Goal: Information Seeking & Learning: Learn about a topic

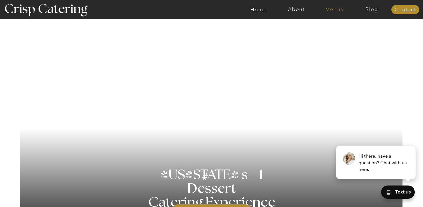
click at [332, 9] on nav "Menus" at bounding box center [334, 10] width 38 height 6
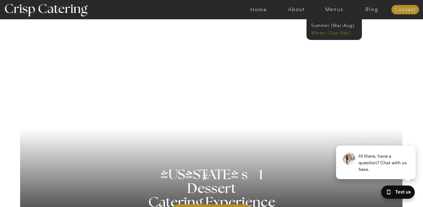
click at [329, 34] on nav "Winter (Sep-Feb)" at bounding box center [333, 32] width 45 height 5
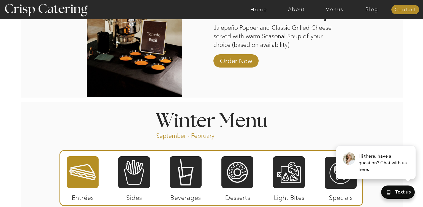
scroll to position [620, 0]
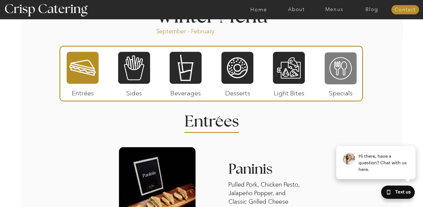
click at [331, 66] on div at bounding box center [341, 68] width 32 height 33
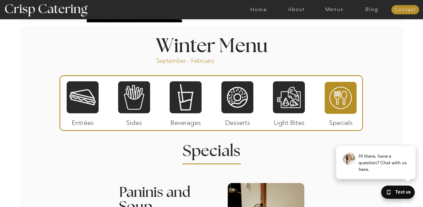
scroll to position [587, 0]
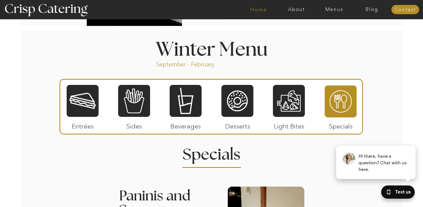
click at [259, 9] on nav "Home" at bounding box center [259, 10] width 38 height 6
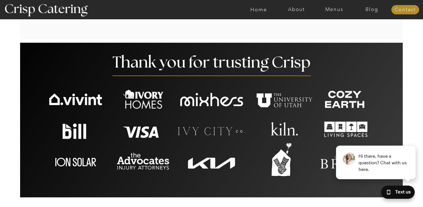
scroll to position [1267, 0]
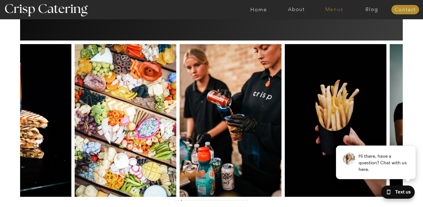
click at [333, 9] on nav "Menus" at bounding box center [334, 10] width 38 height 6
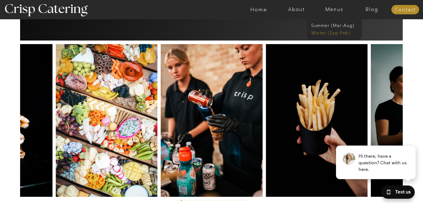
click at [332, 33] on nav "Winter (Sep-Feb)" at bounding box center [333, 32] width 45 height 5
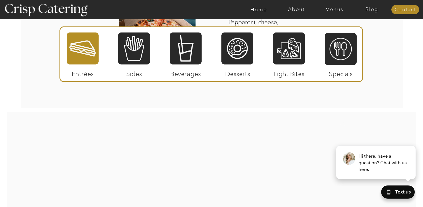
scroll to position [981, 0]
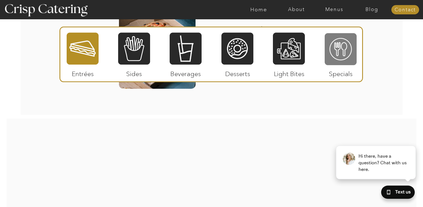
click at [336, 51] on div at bounding box center [341, 49] width 32 height 33
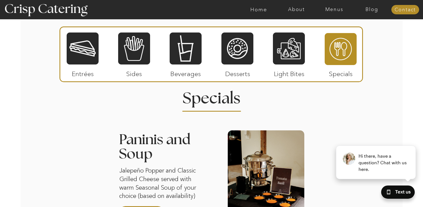
scroll to position [643, 0]
click at [74, 51] on div at bounding box center [83, 48] width 32 height 33
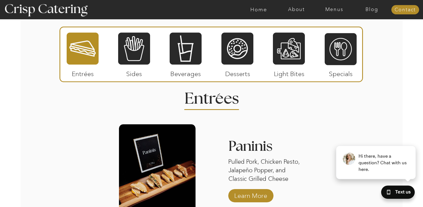
click at [74, 51] on div at bounding box center [83, 48] width 32 height 33
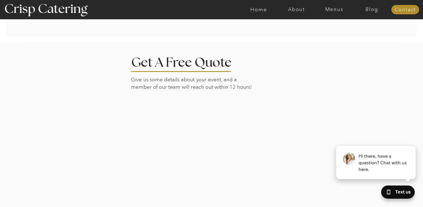
scroll to position [1230, 0]
click at [296, 10] on nav "About" at bounding box center [297, 10] width 38 height 6
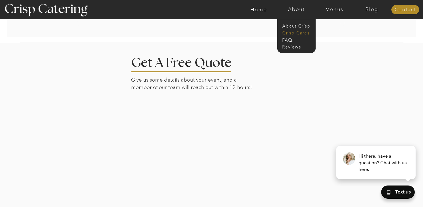
click at [295, 33] on nav "Crisp Cares" at bounding box center [298, 32] width 32 height 5
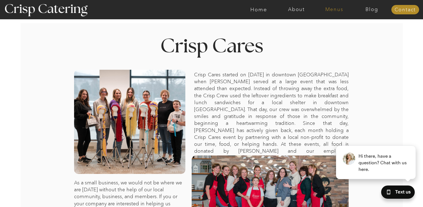
click at [329, 9] on nav "Menus" at bounding box center [334, 10] width 38 height 6
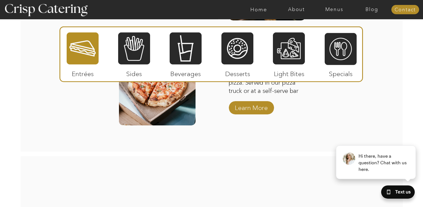
scroll to position [799, 0]
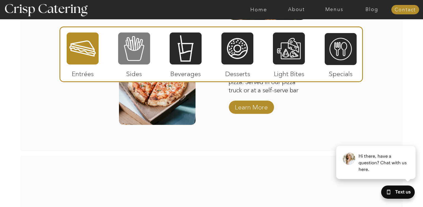
click at [137, 51] on div at bounding box center [134, 48] width 32 height 33
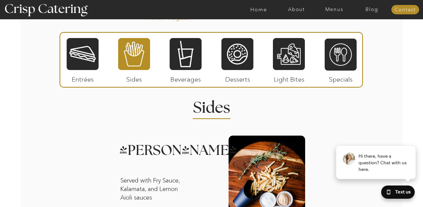
scroll to position [482, 0]
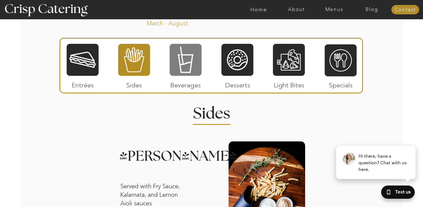
click at [180, 64] on div at bounding box center [186, 59] width 32 height 33
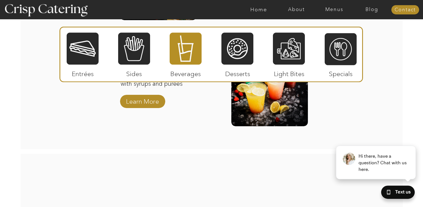
scroll to position [714, 0]
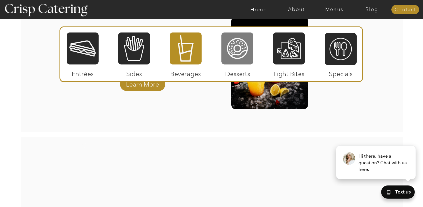
click at [230, 53] on div at bounding box center [237, 48] width 32 height 33
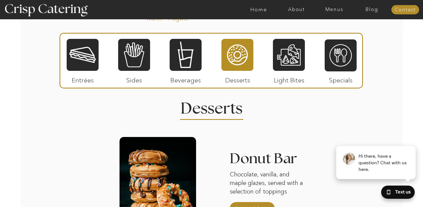
scroll to position [489, 0]
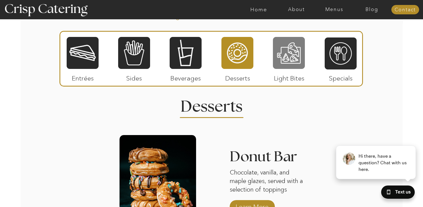
click at [285, 54] on div at bounding box center [289, 52] width 32 height 33
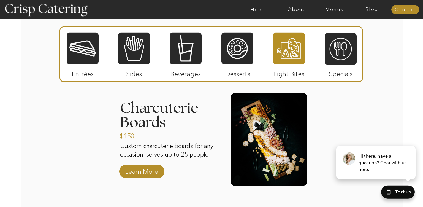
scroll to position [507, 0]
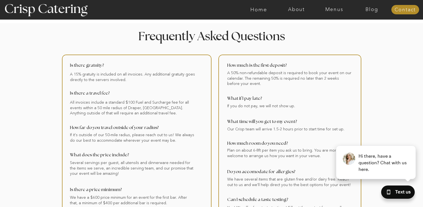
click at [24, 92] on div at bounding box center [212, 156] width 706 height 267
